Goal: Task Accomplishment & Management: Use online tool/utility

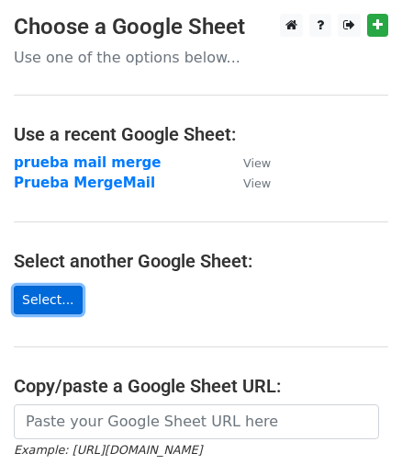
click at [35, 307] on link "Select..." at bounding box center [48, 299] width 69 height 28
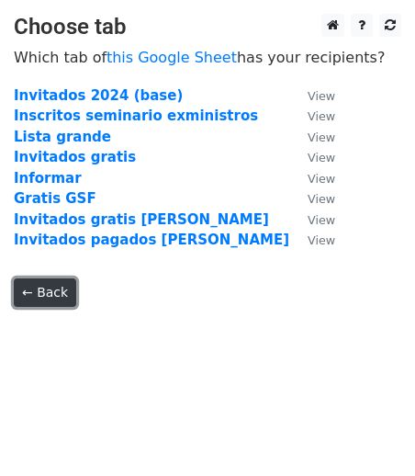
click at [44, 295] on link "← Back" at bounding box center [45, 292] width 62 height 28
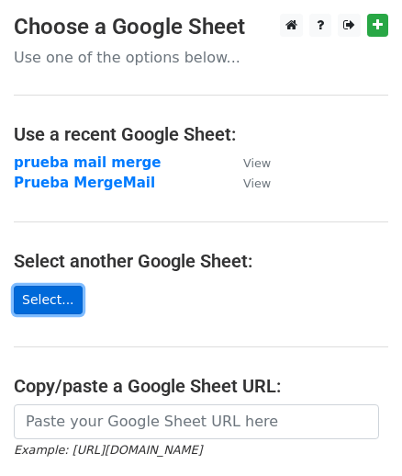
click at [60, 307] on link "Select..." at bounding box center [48, 299] width 69 height 28
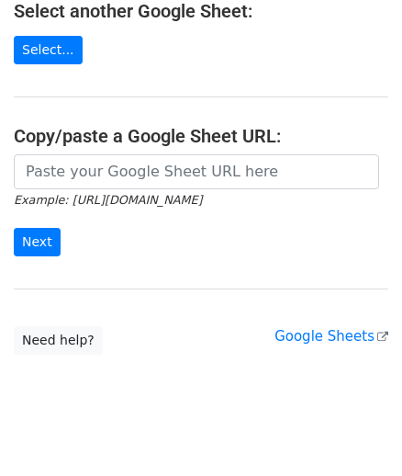
scroll to position [244, 0]
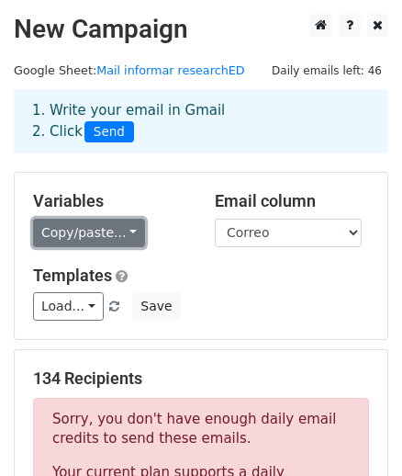
click at [84, 225] on link "Copy/paste..." at bounding box center [89, 232] width 112 height 28
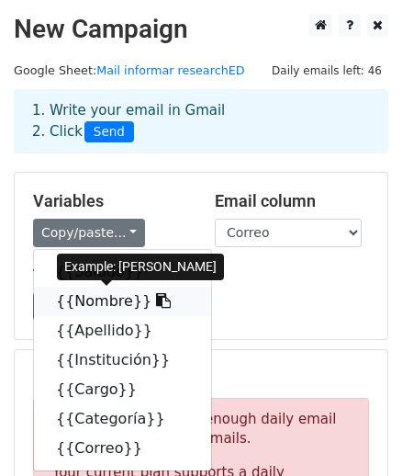
click at [68, 301] on link "{{Nombre}}" at bounding box center [122, 300] width 177 height 29
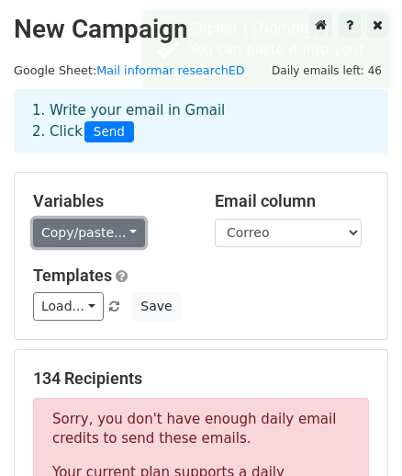
click at [100, 240] on link "Copy/paste..." at bounding box center [89, 232] width 112 height 28
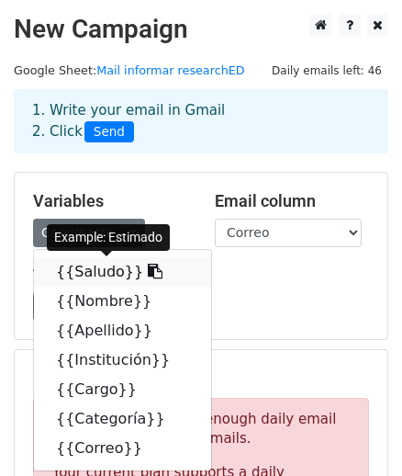
click at [111, 272] on link "{{Saludo}}" at bounding box center [122, 271] width 177 height 29
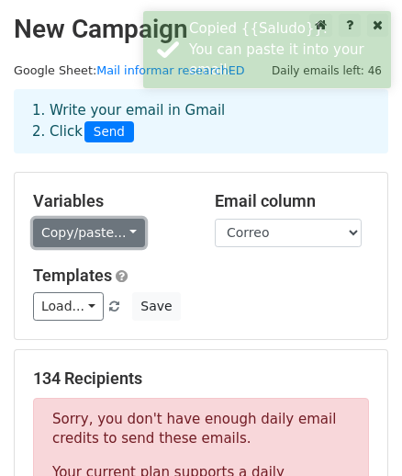
click at [90, 226] on link "Copy/paste..." at bounding box center [89, 232] width 112 height 28
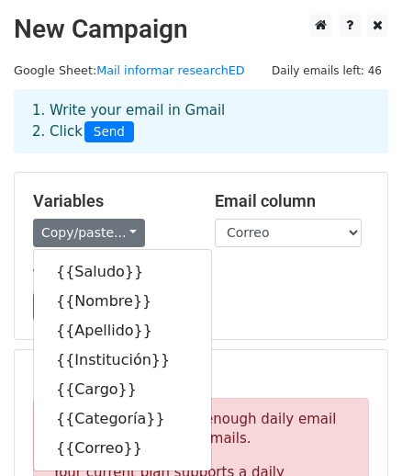
click at [296, 287] on div "Templates Load... No templates saved Save" at bounding box center [201, 293] width 364 height 56
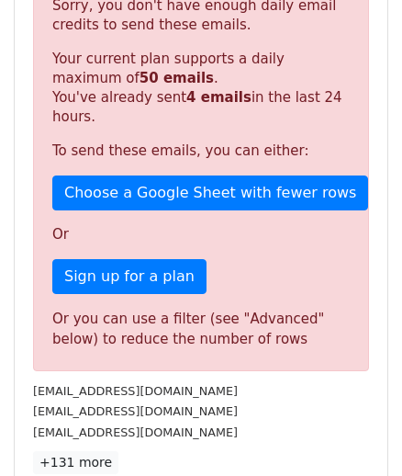
scroll to position [417, 0]
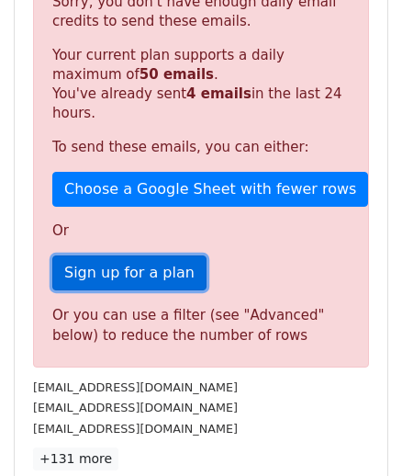
click at [81, 262] on link "Sign up for a plan" at bounding box center [129, 272] width 154 height 35
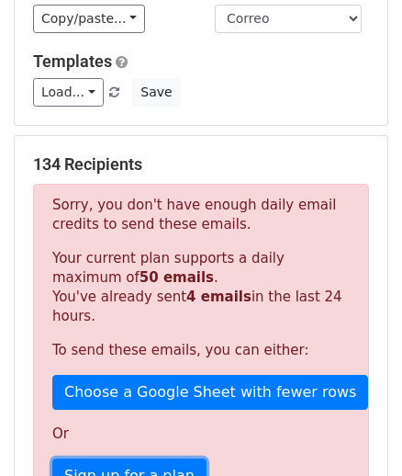
scroll to position [0, 0]
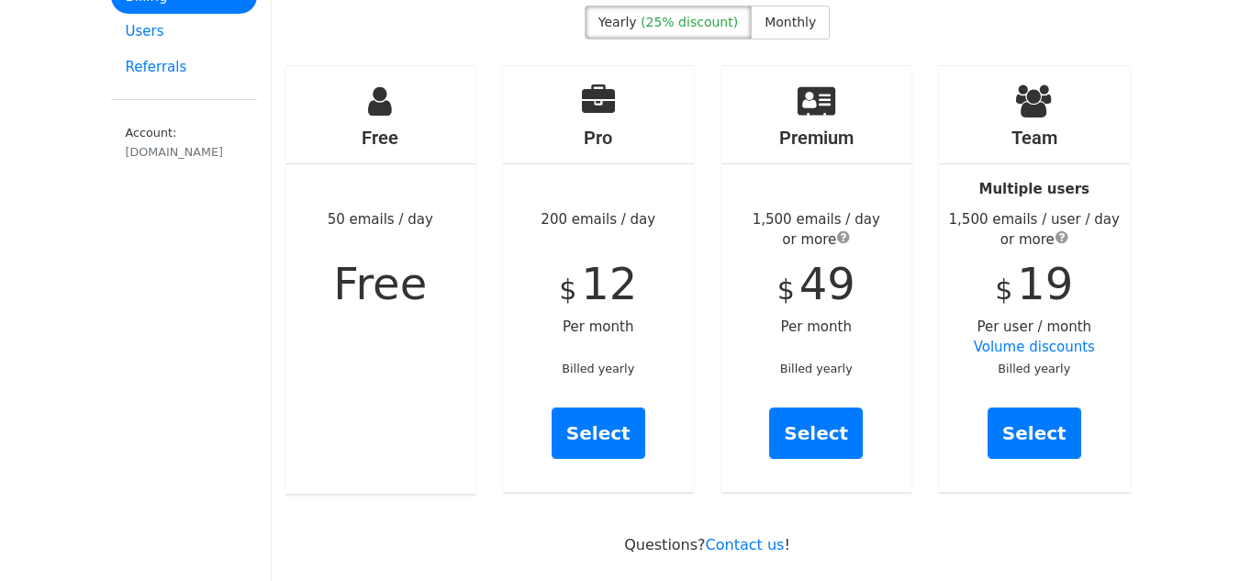
scroll to position [184, 0]
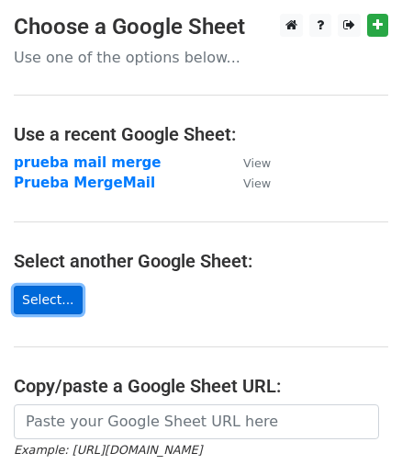
click at [55, 294] on link "Select..." at bounding box center [48, 299] width 69 height 28
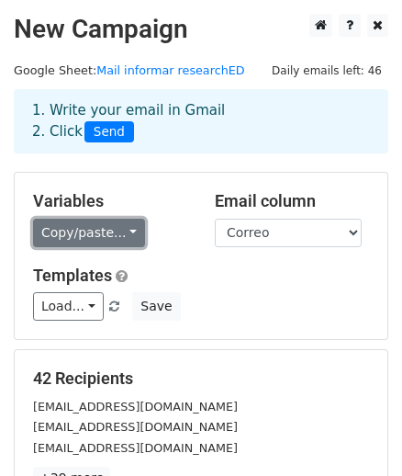
click at [76, 234] on link "Copy/paste..." at bounding box center [89, 232] width 112 height 28
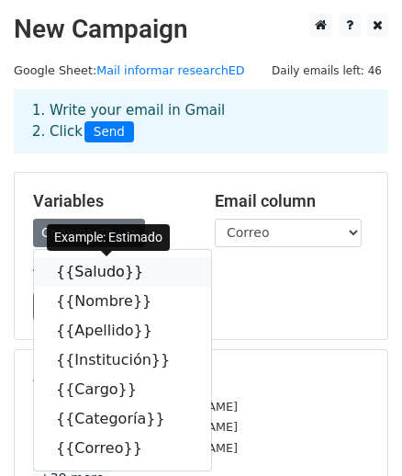
click at [88, 279] on link "{{Saludo}}" at bounding box center [122, 271] width 177 height 29
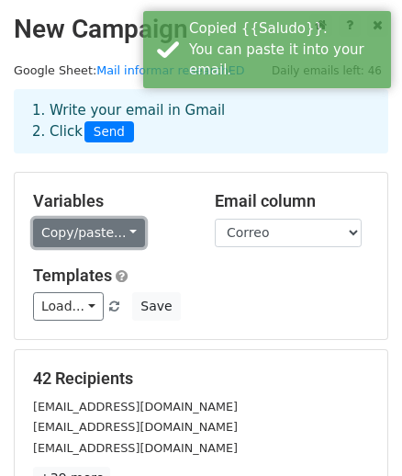
click at [90, 221] on link "Copy/paste..." at bounding box center [89, 232] width 112 height 28
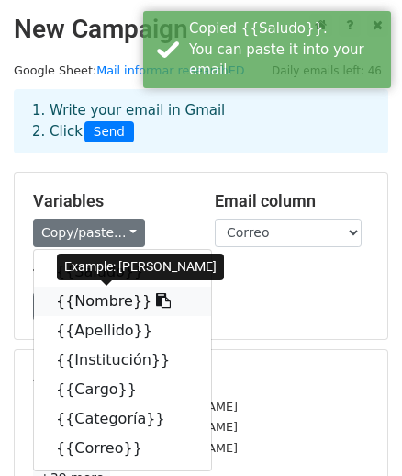
click at [91, 303] on link "{{Nombre}}" at bounding box center [122, 300] width 177 height 29
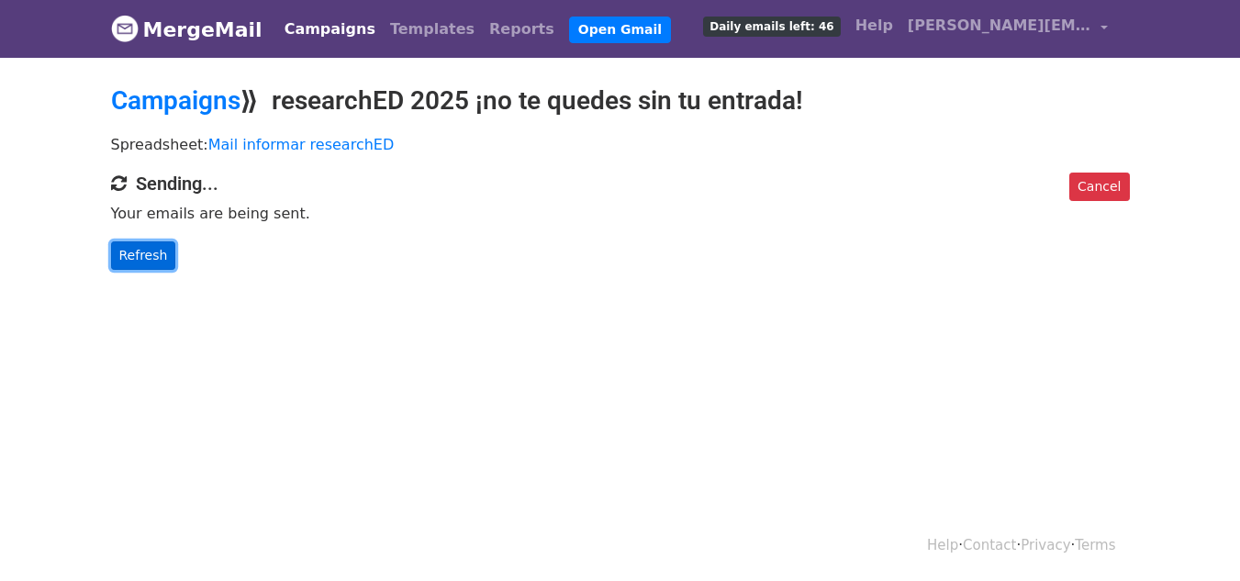
click at [143, 264] on link "Refresh" at bounding box center [143, 255] width 65 height 28
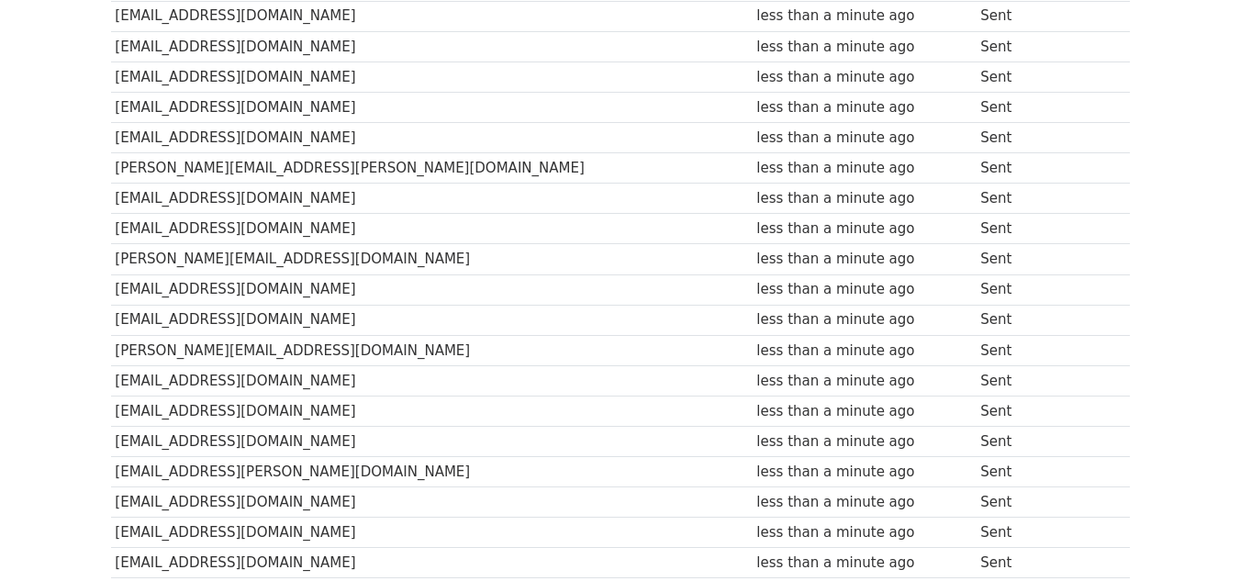
scroll to position [303, 0]
